Goal: Information Seeking & Learning: Learn about a topic

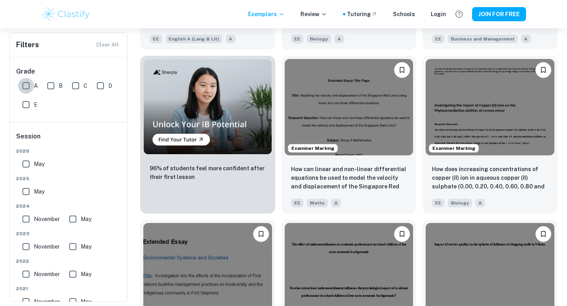
click at [23, 84] on input "A" at bounding box center [26, 86] width 16 height 16
checkbox input "true"
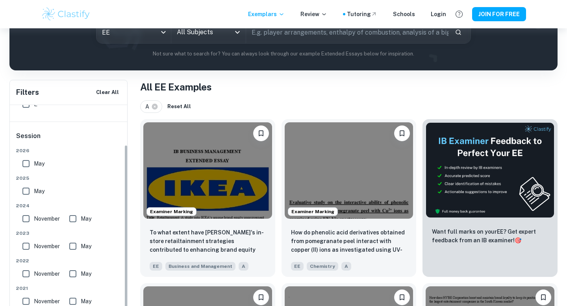
scroll to position [119, 0]
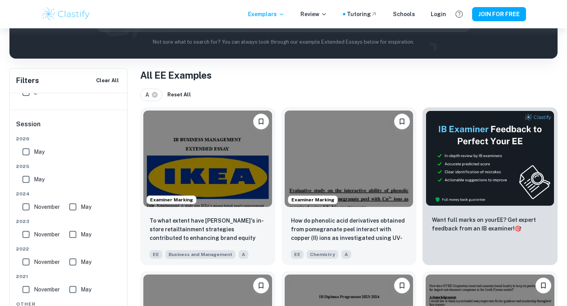
click at [27, 152] on input "May" at bounding box center [26, 152] width 16 height 16
checkbox input "true"
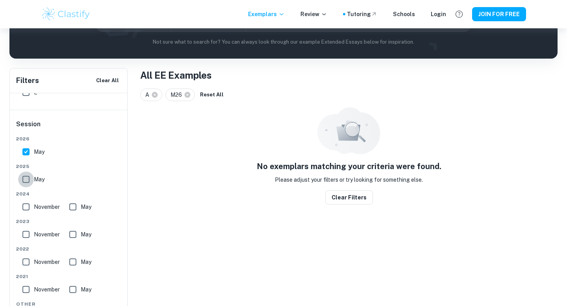
click at [27, 179] on input "May" at bounding box center [26, 180] width 16 height 16
checkbox input "true"
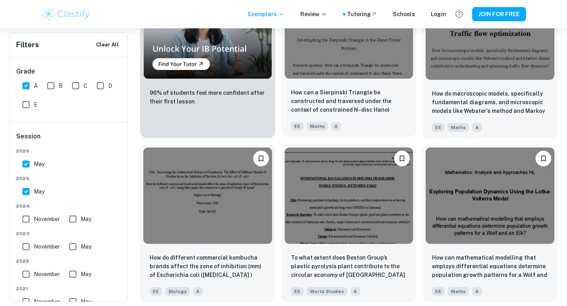
scroll to position [625, 0]
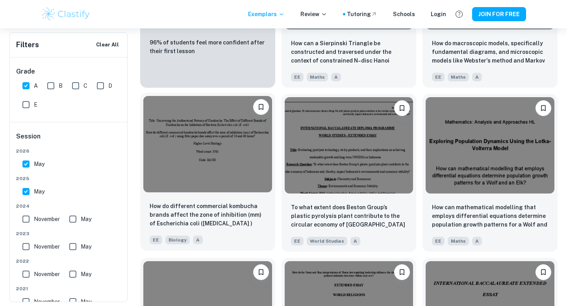
click at [228, 144] on img at bounding box center [207, 144] width 129 height 96
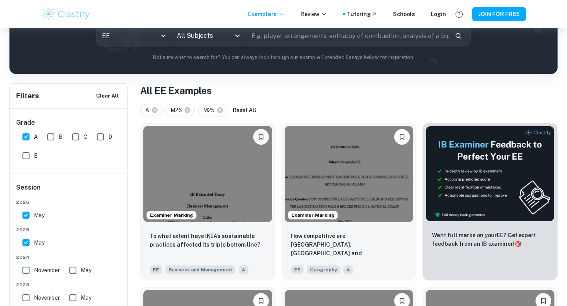
scroll to position [113, 0]
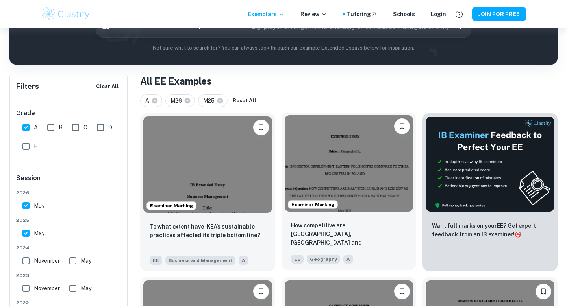
click at [324, 171] on img at bounding box center [349, 163] width 129 height 96
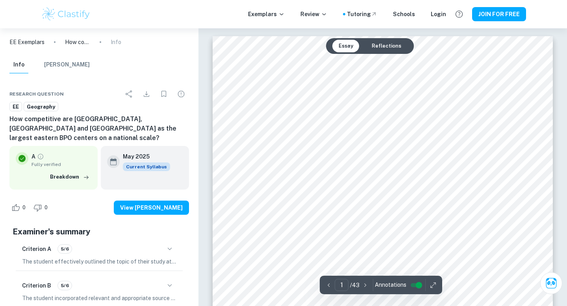
scroll to position [10, 0]
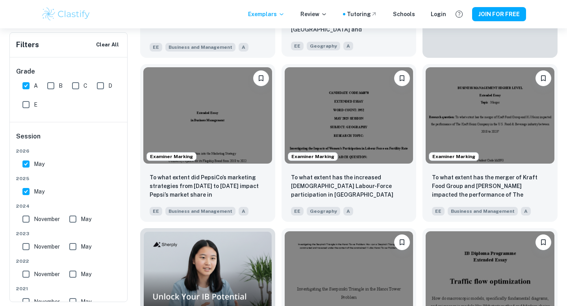
scroll to position [333, 0]
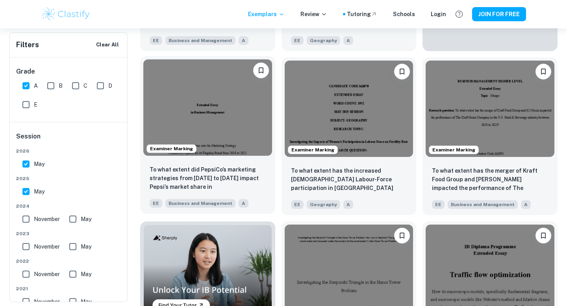
click at [206, 124] on img at bounding box center [207, 107] width 129 height 96
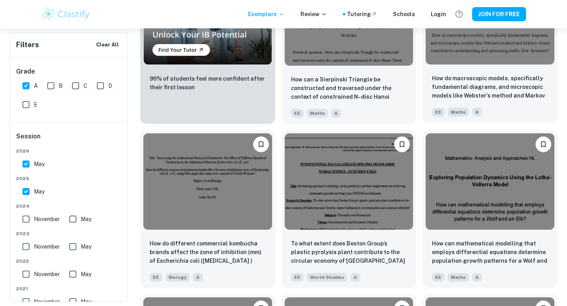
scroll to position [586, 0]
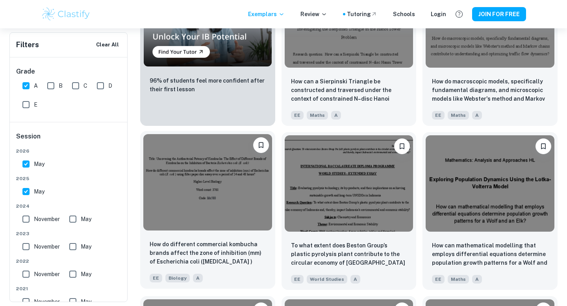
click at [224, 197] on img at bounding box center [207, 182] width 129 height 96
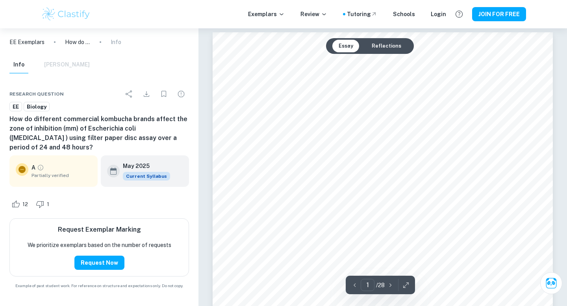
scroll to position [3, 0]
